Goal: Find specific page/section: Find specific page/section

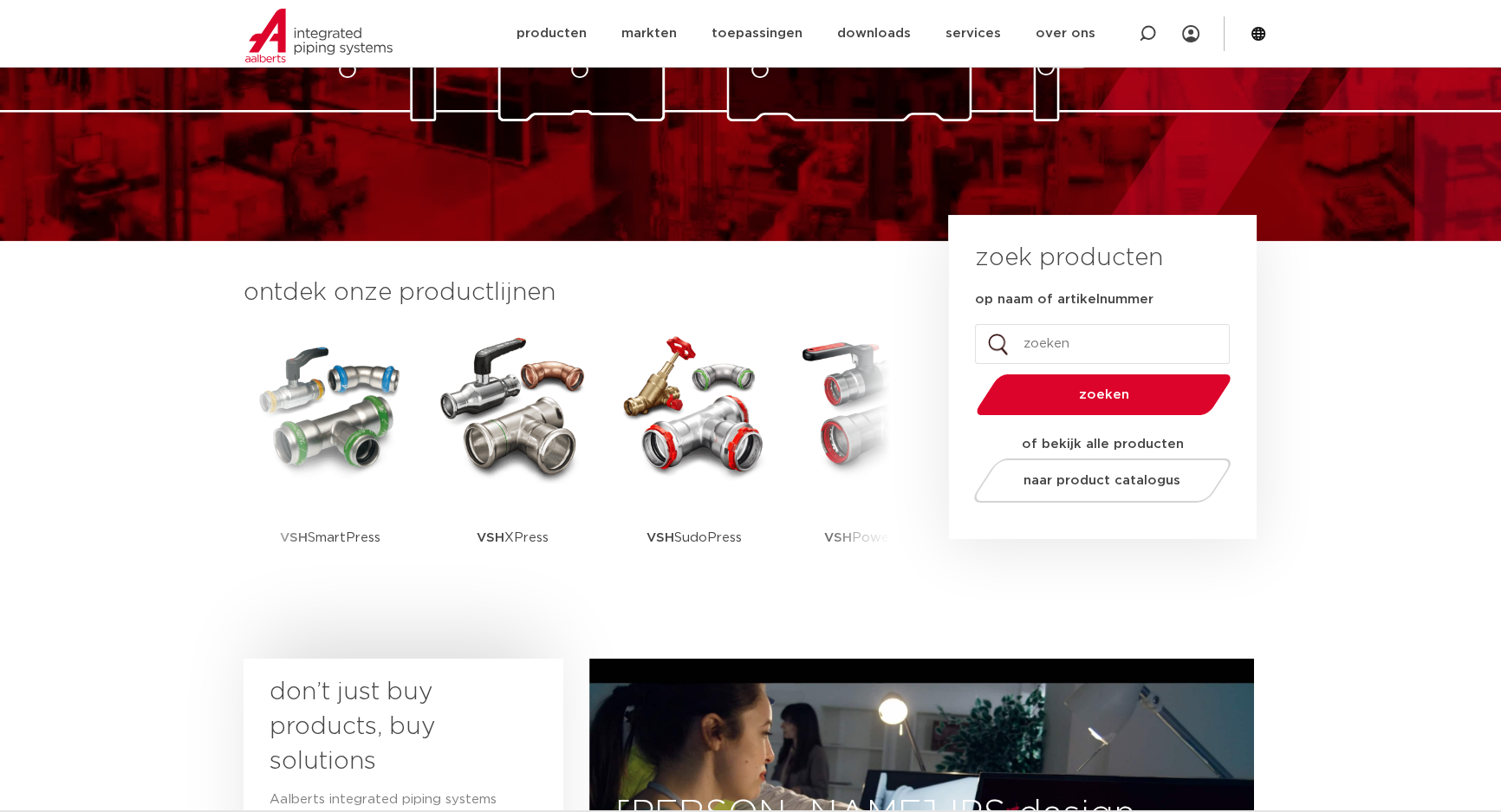
scroll to position [260, 0]
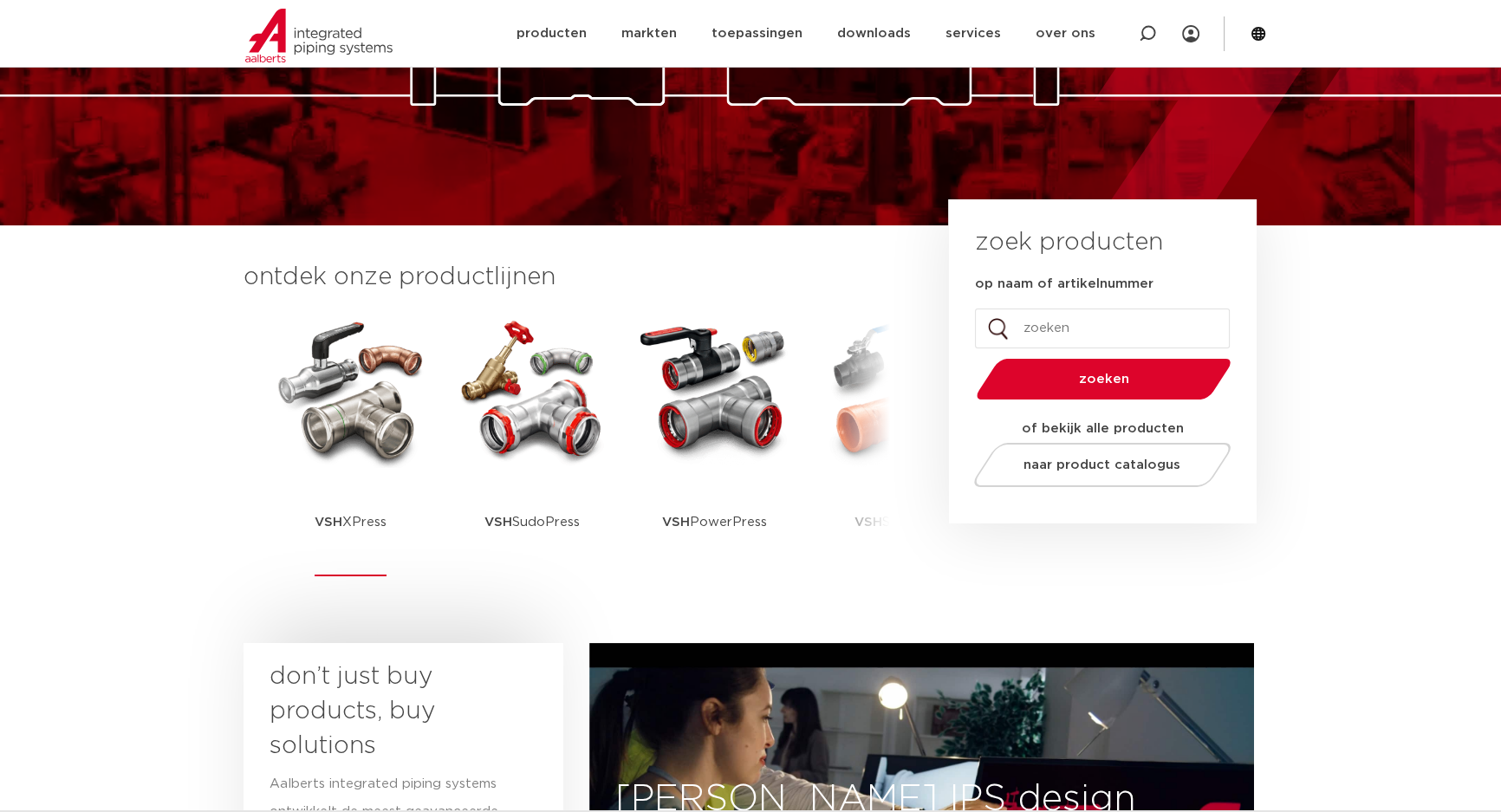
click at [369, 524] on p "VSH XPress" at bounding box center [351, 522] width 72 height 109
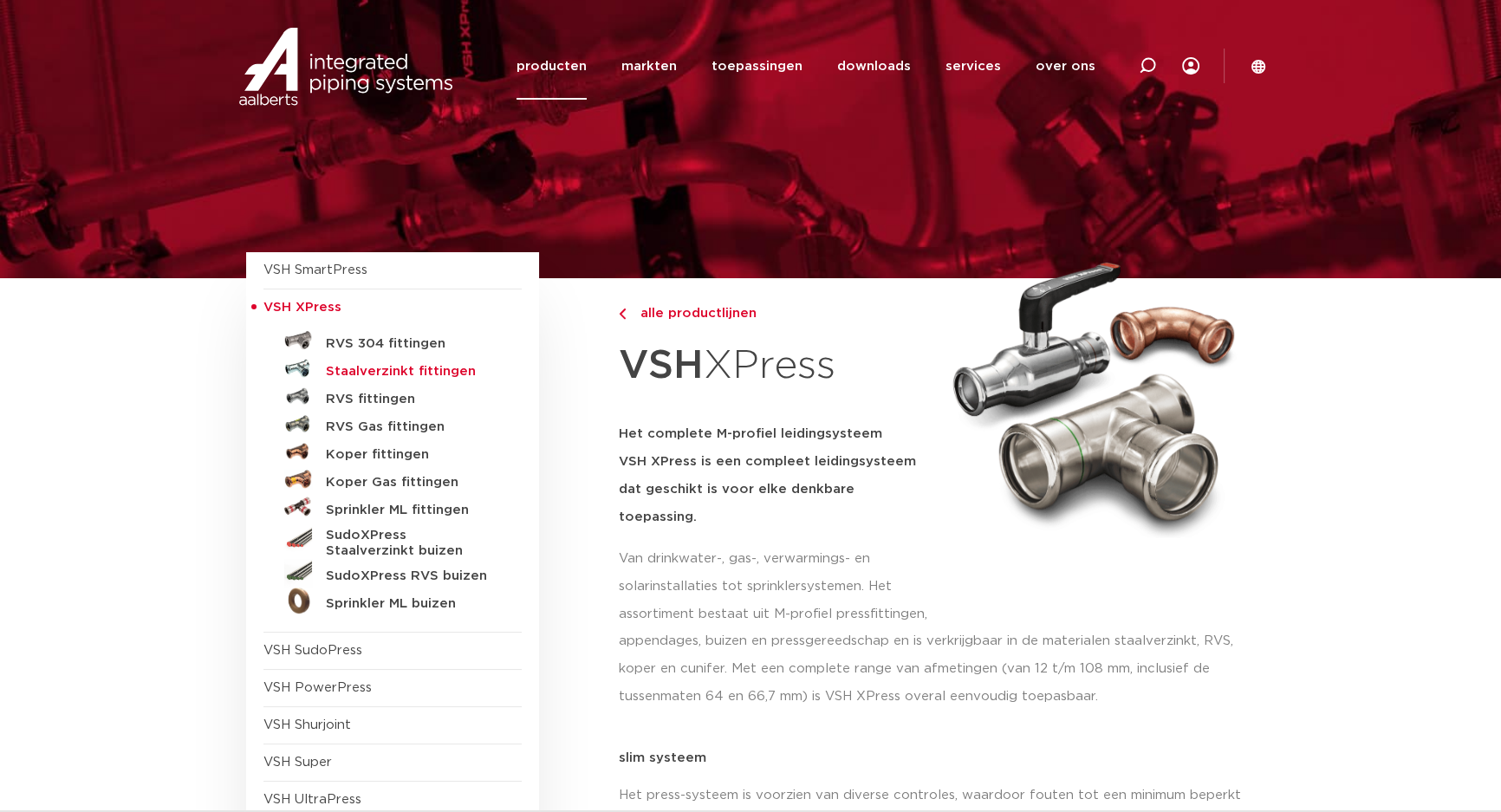
click at [391, 365] on h5 "Staalverzinkt fittingen" at bounding box center [411, 371] width 172 height 15
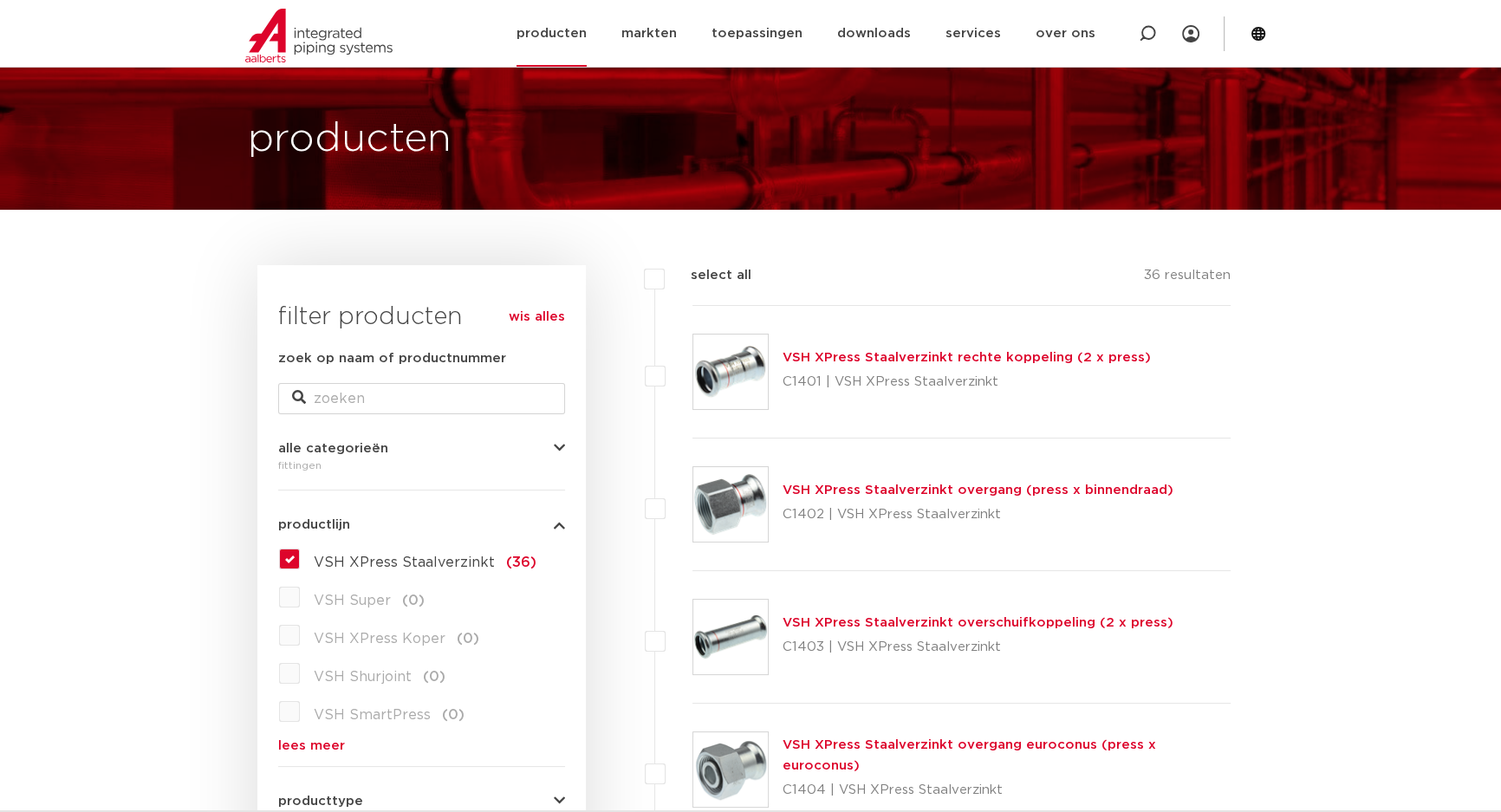
scroll to position [66, 0]
